Goal: Task Accomplishment & Management: Manage account settings

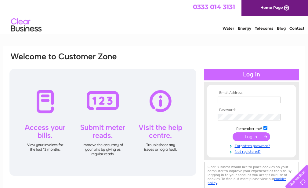
click at [237, 96] on td at bounding box center [251, 100] width 71 height 10
click at [229, 100] on input "text" at bounding box center [249, 99] width 63 height 7
type input "wcarspa@gmail.com"
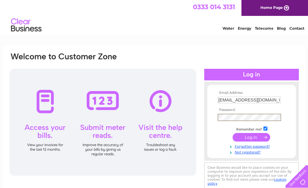
click at [233, 133] on input "submit" at bounding box center [252, 137] width 38 height 9
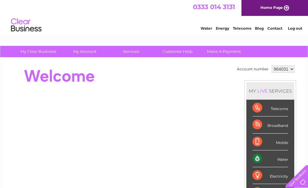
drag, startPoint x: 280, startPoint y: 158, endPoint x: 250, endPoint y: 163, distance: 29.9
click at [250, 163] on li "Water" at bounding box center [270, 158] width 48 height 17
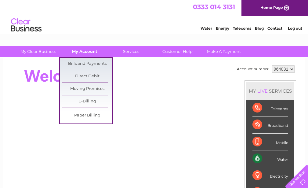
click at [80, 48] on link "My Account" at bounding box center [85, 51] width 50 height 11
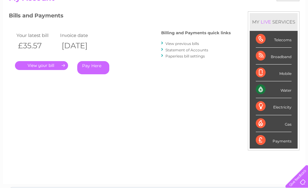
scroll to position [61, 0]
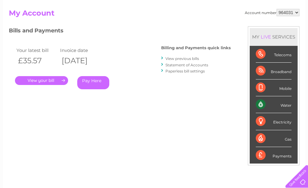
click at [30, 77] on link "." at bounding box center [41, 80] width 53 height 9
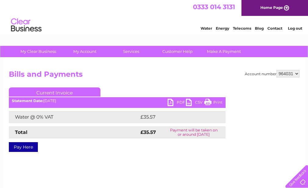
click at [207, 101] on link "Print" at bounding box center [213, 103] width 18 height 9
click at [295, 26] on link "Log out" at bounding box center [295, 28] width 14 height 5
